Goal: Transaction & Acquisition: Purchase product/service

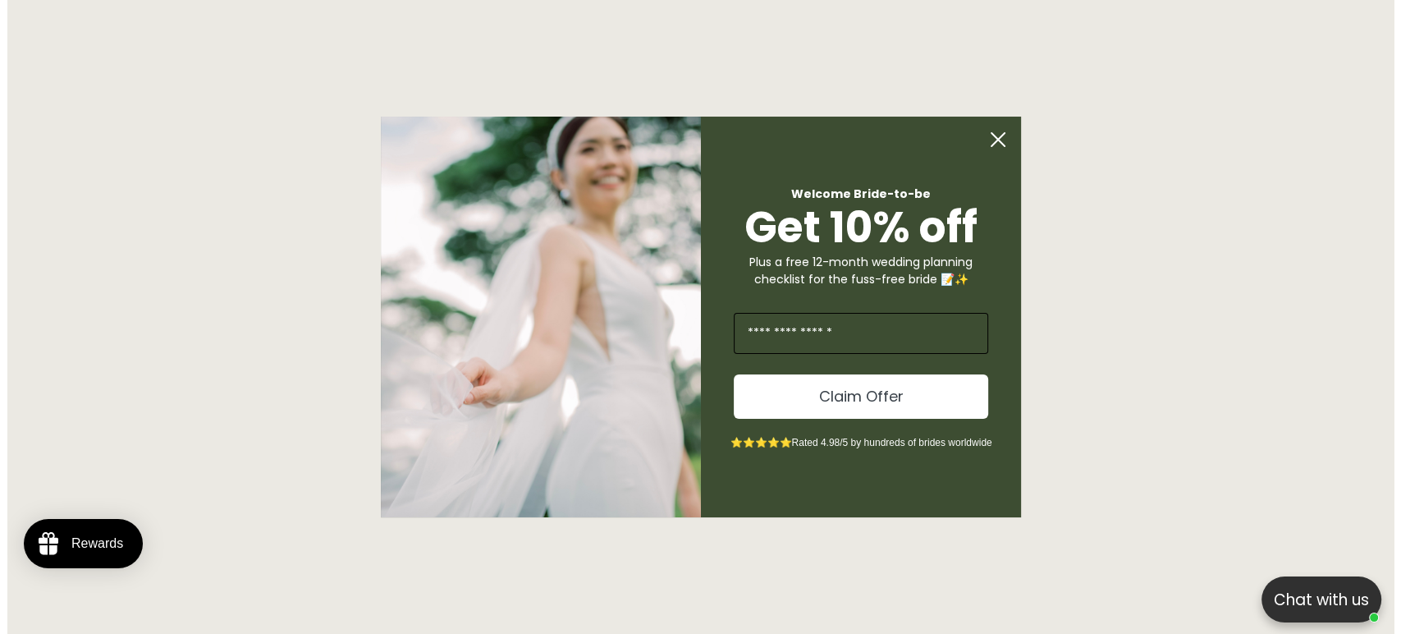
scroll to position [8634, 0]
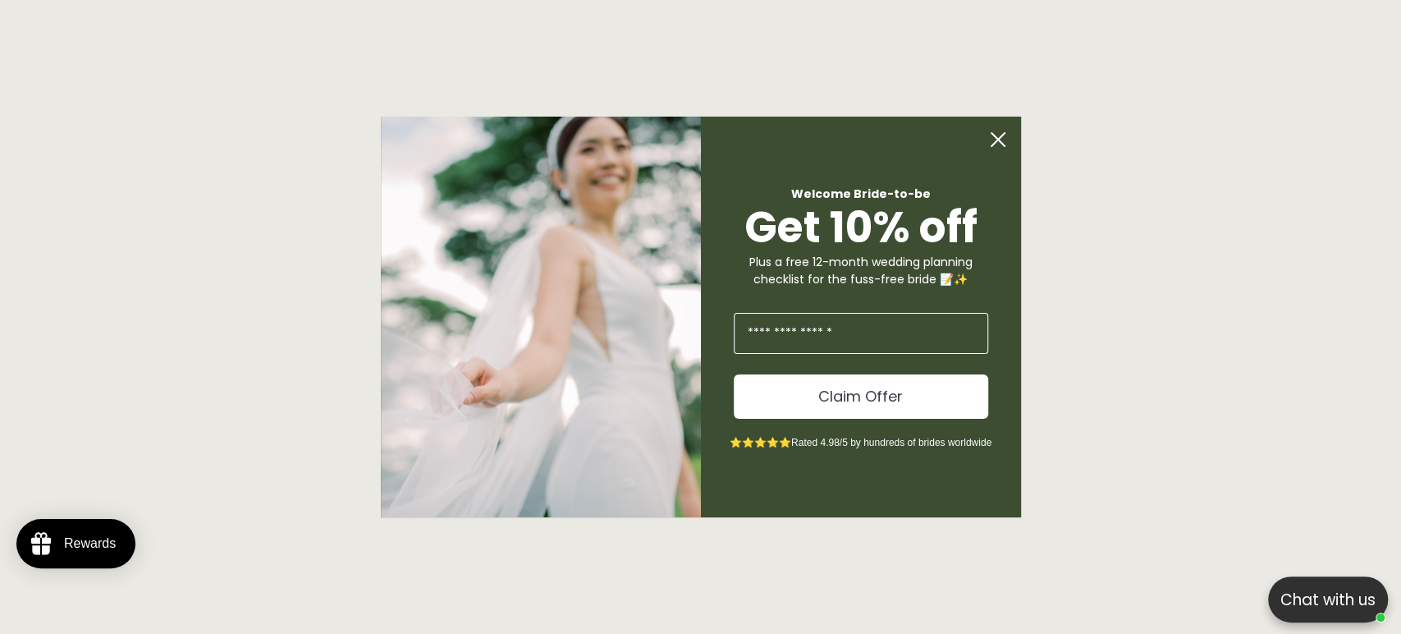
click at [996, 161] on div "Welcome Bride-to-be Get 10% off Plus a free 12-month wedding planning checklist…" at bounding box center [853, 317] width 304 height 400
click at [996, 142] on icon "Close dialog" at bounding box center [997, 139] width 13 height 13
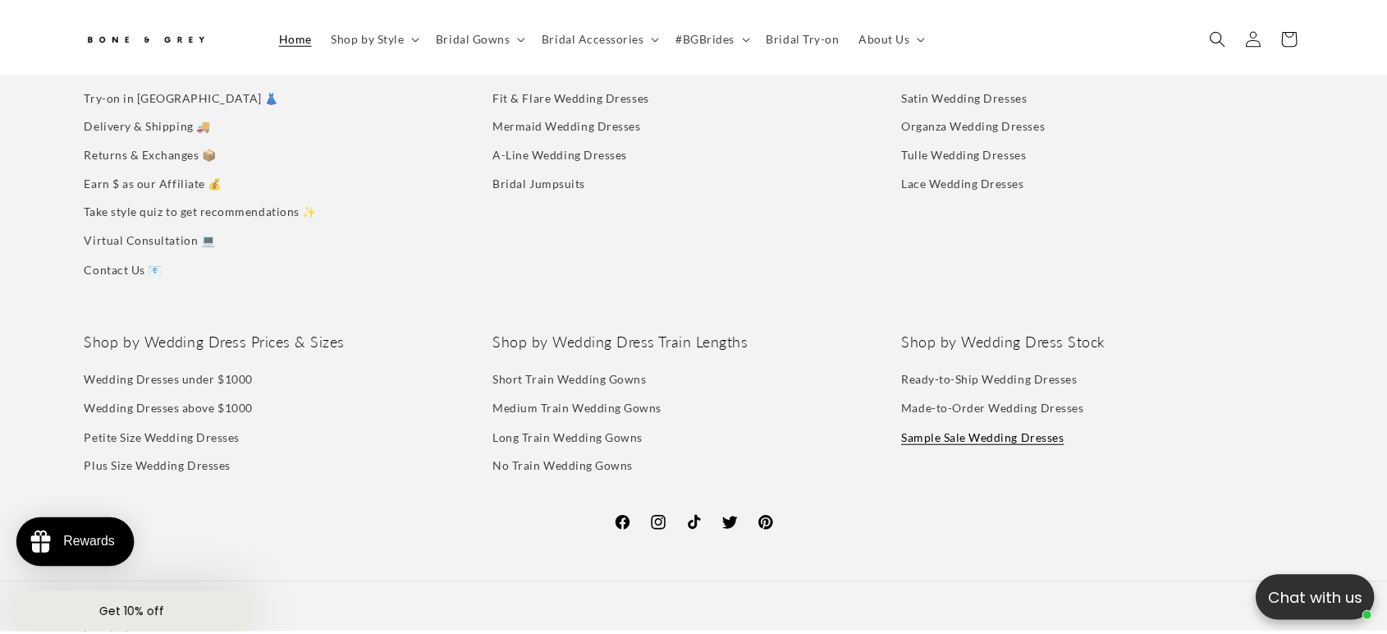
scroll to position [8619, 0]
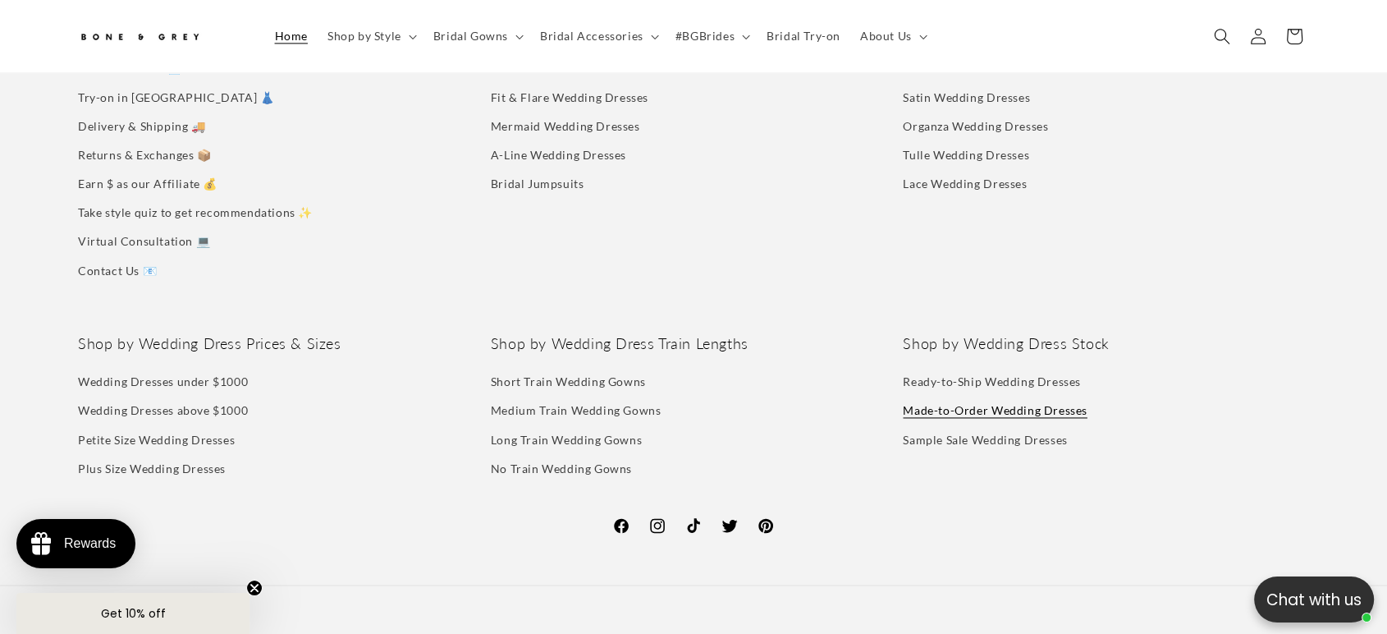
click at [929, 396] on link "Made-to-Order Wedding Dresses" at bounding box center [995, 410] width 184 height 29
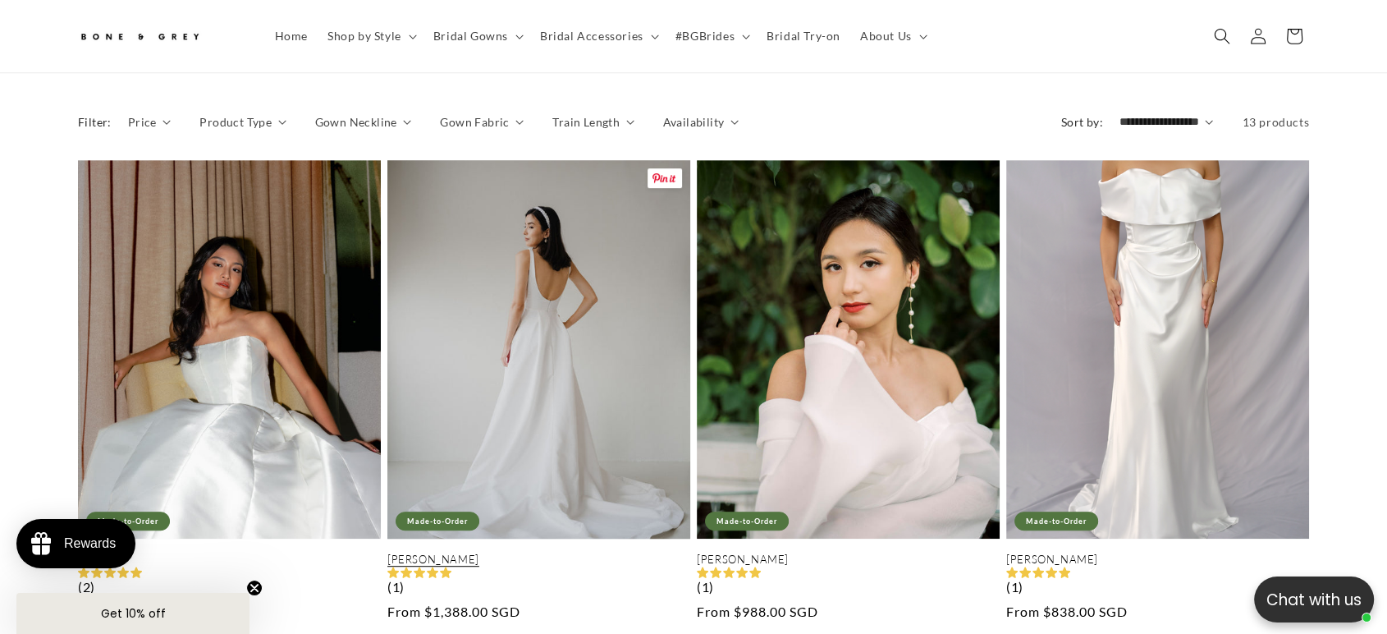
scroll to position [1085, 0]
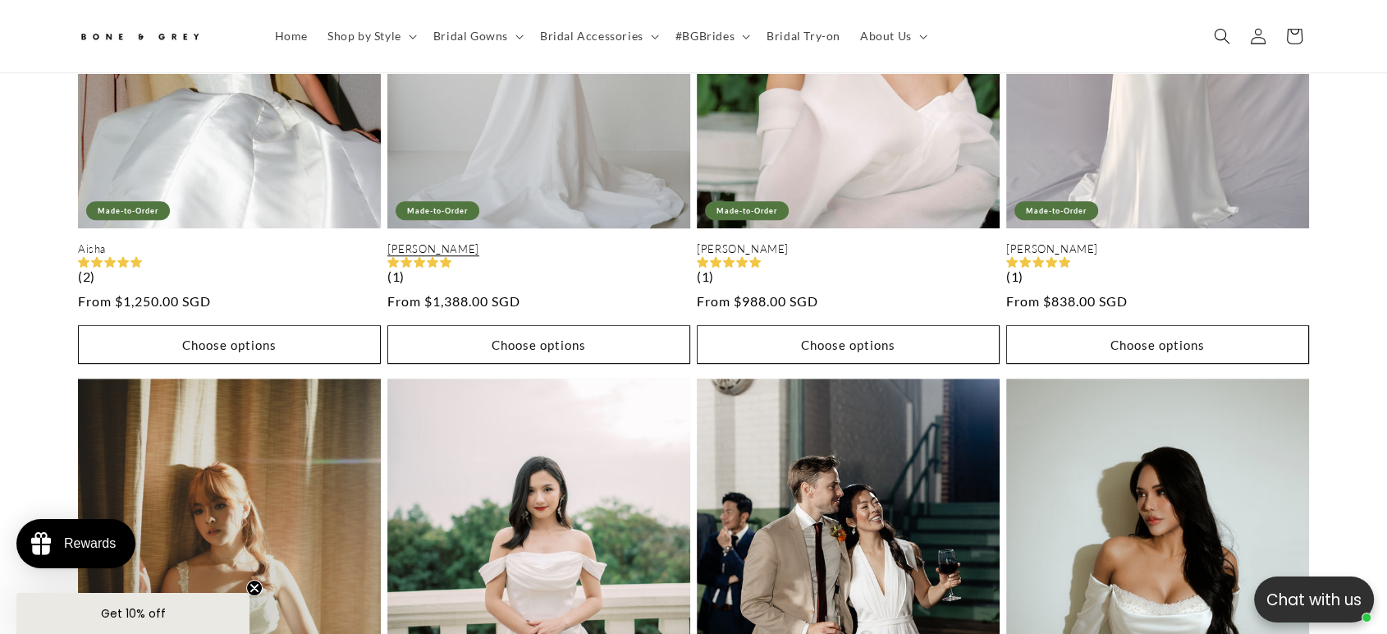
click at [548, 242] on link "Diana" at bounding box center [538, 249] width 303 height 14
